Goal: Check status: Check status

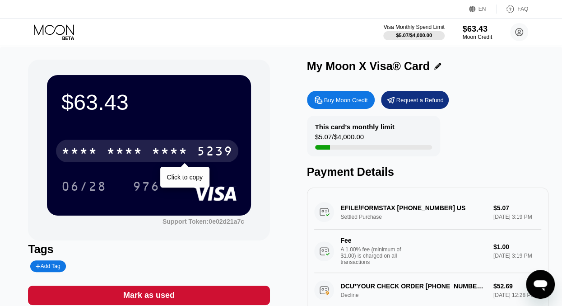
click at [149, 147] on div "* * * * * * * * * * * * 5239" at bounding box center [147, 151] width 182 height 23
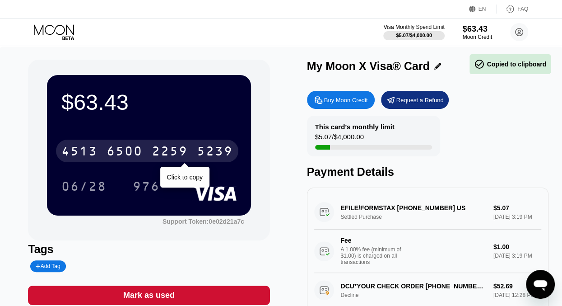
click at [175, 150] on div "2259" at bounding box center [170, 152] width 36 height 14
click at [175, 150] on div "* * * *" at bounding box center [170, 152] width 36 height 14
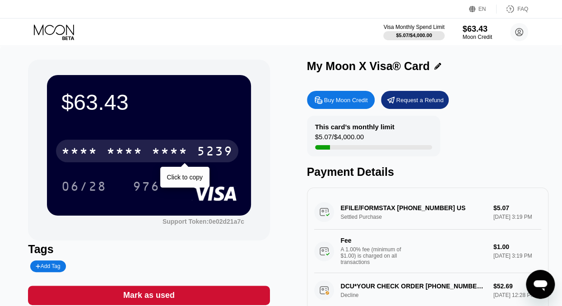
click at [124, 149] on div "* * * *" at bounding box center [125, 152] width 36 height 14
